Goal: Transaction & Acquisition: Purchase product/service

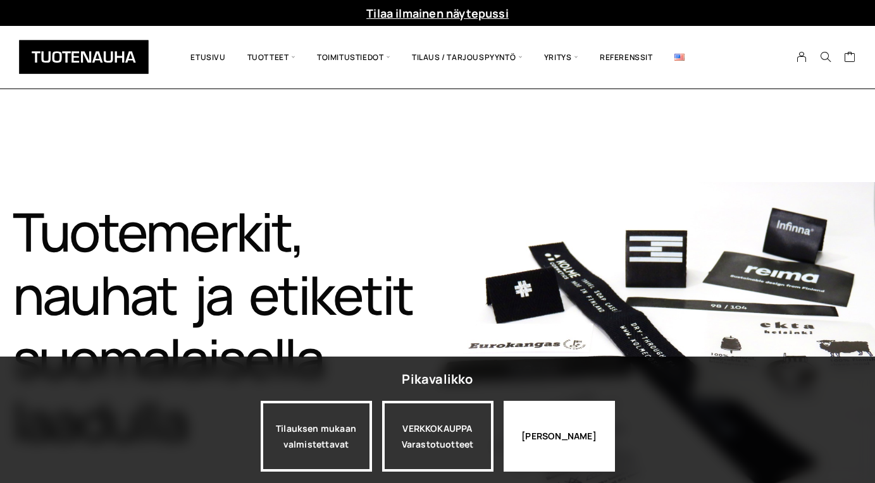
click at [549, 444] on div "[PERSON_NAME]" at bounding box center [558, 436] width 111 height 71
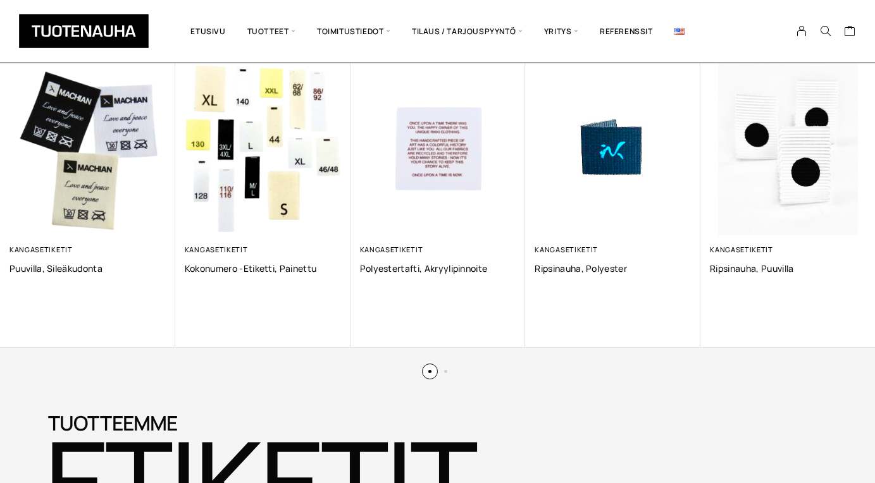
scroll to position [900, 0]
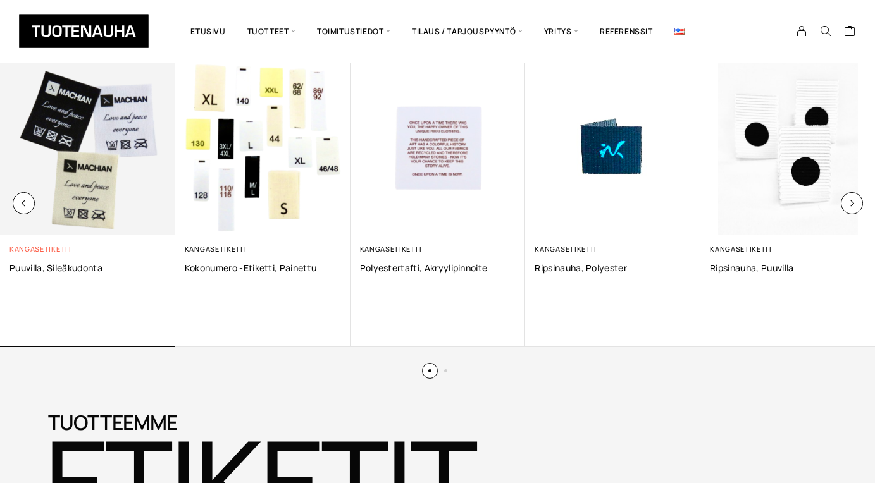
click at [47, 250] on link "Kangasetiketit" at bounding box center [40, 248] width 63 height 9
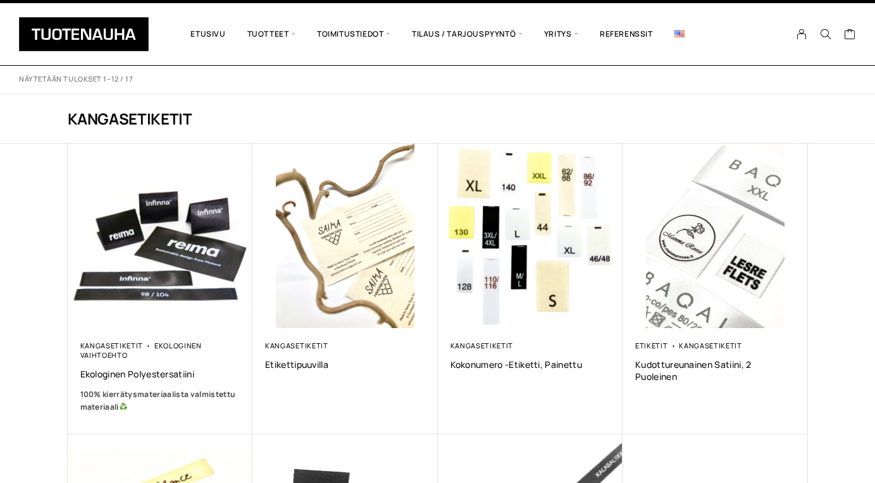
scroll to position [28, 0]
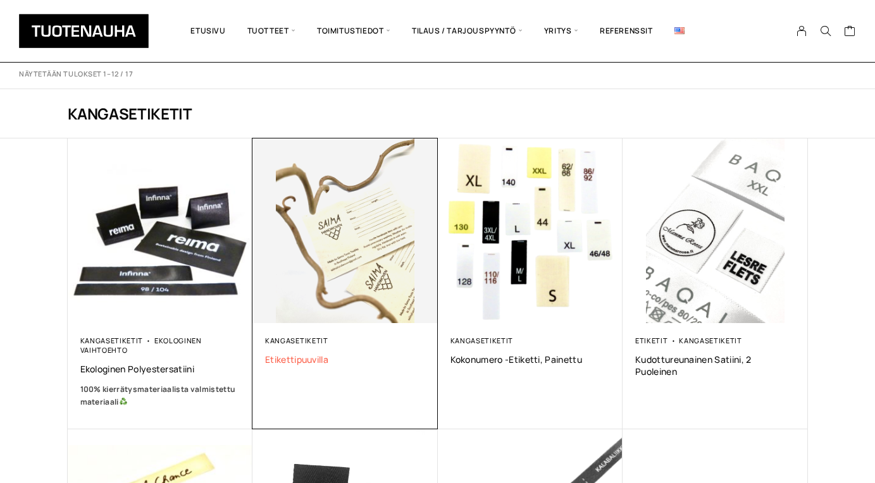
click at [312, 360] on span "Etikettipuuvilla" at bounding box center [345, 359] width 160 height 12
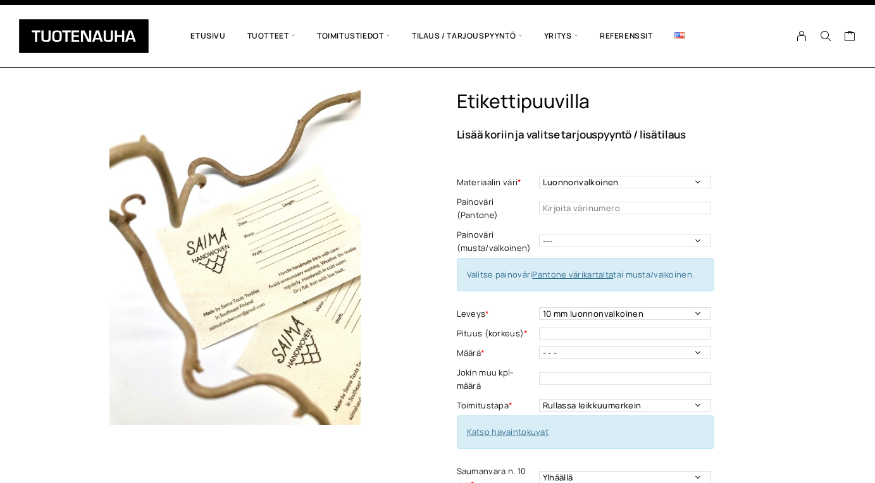
scroll to position [22, 0]
